Goal: Task Accomplishment & Management: Manage account settings

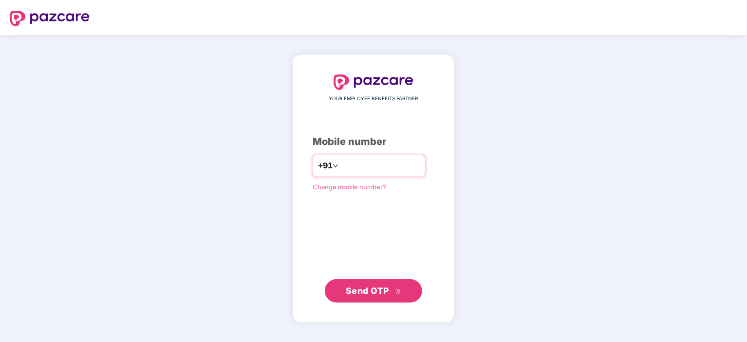
click at [341, 167] on input "number" at bounding box center [380, 166] width 80 height 16
type input "**********"
click at [371, 285] on span "Send OTP" at bounding box center [374, 291] width 56 height 14
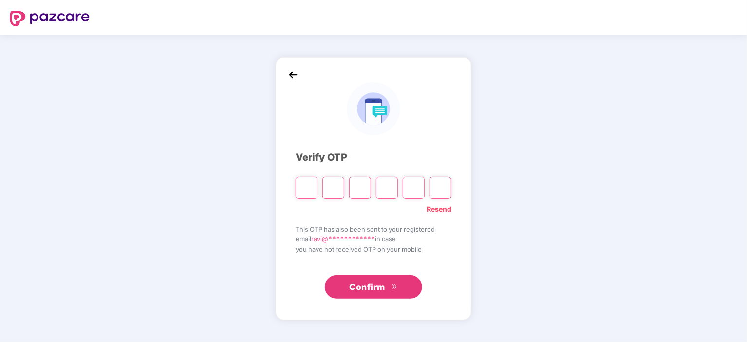
type input "*"
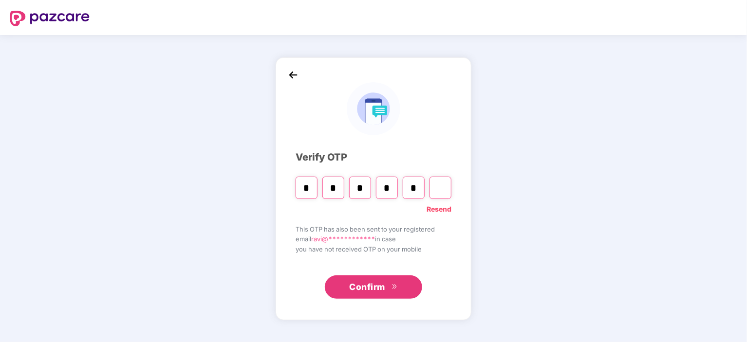
type input "*"
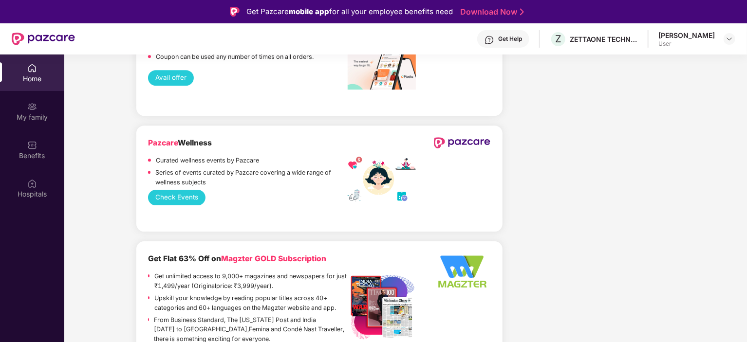
scroll to position [1752, 0]
